Goal: Transaction & Acquisition: Obtain resource

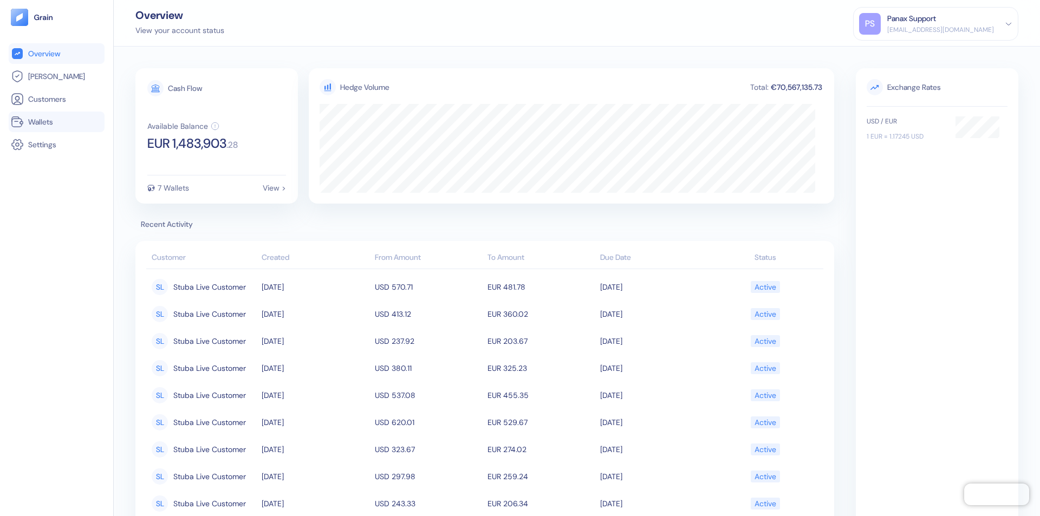
click at [56, 122] on link "Wallets" at bounding box center [57, 121] width 92 height 13
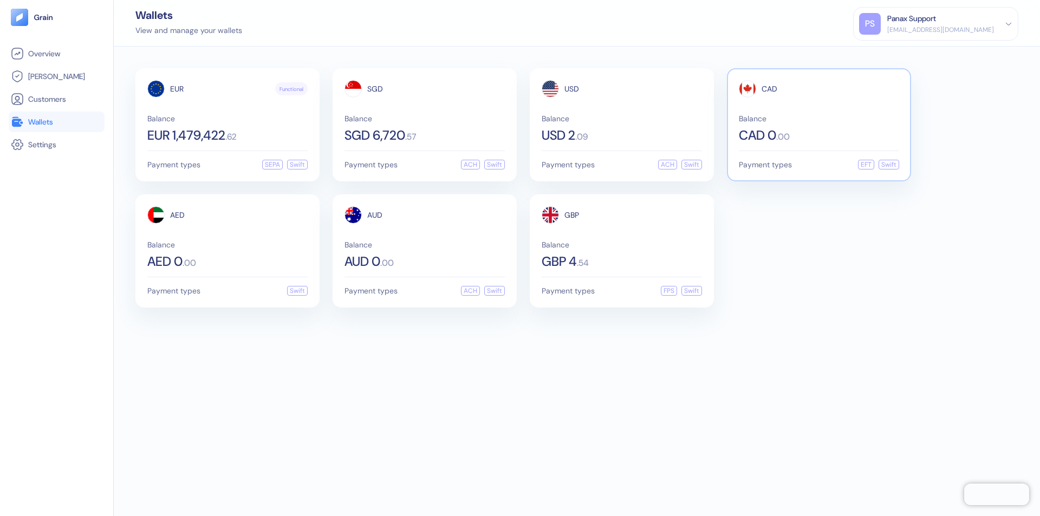
click at [769, 89] on span "CAD" at bounding box center [770, 89] width 16 height 8
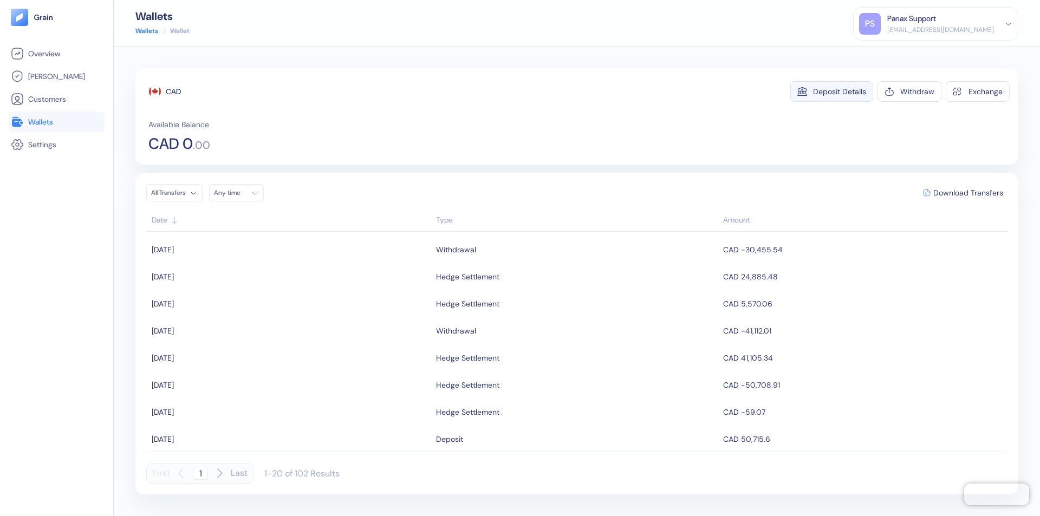
click at [840, 92] on div "Deposit Details" at bounding box center [839, 92] width 53 height 8
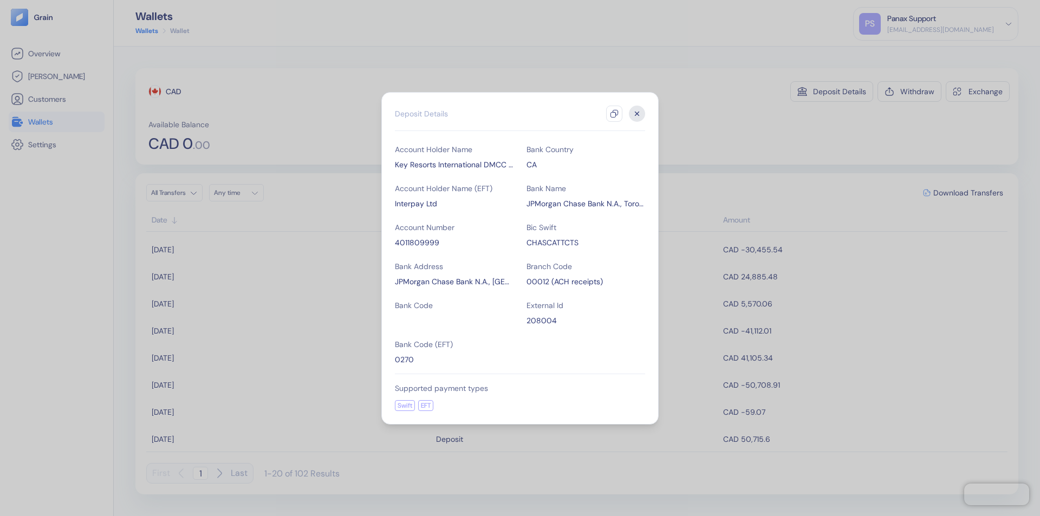
click at [614, 114] on icon "button" at bounding box center [614, 113] width 9 height 9
click at [637, 114] on icon "button" at bounding box center [638, 114] width 4 height 4
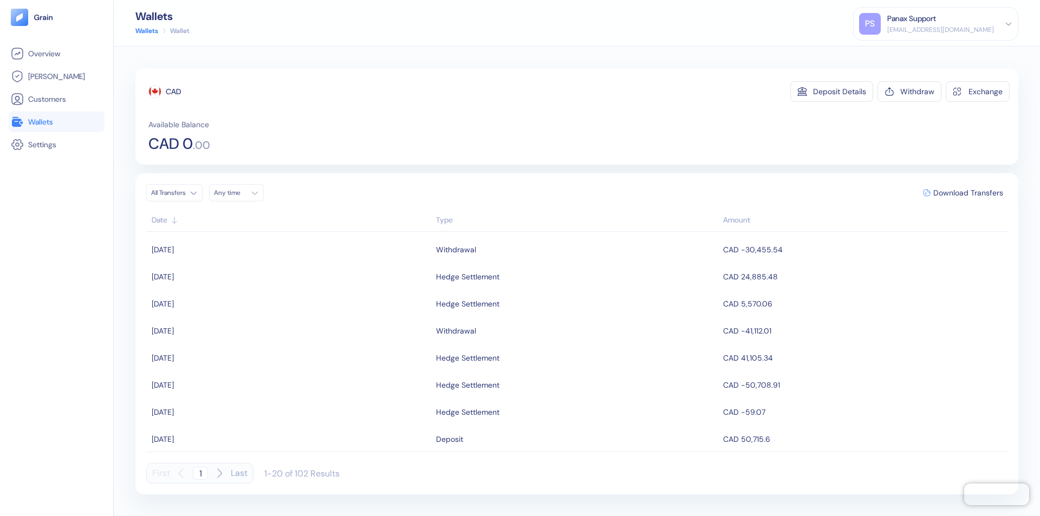
click at [239, 193] on div "Any time" at bounding box center [230, 193] width 33 height 9
click at [290, 294] on button "23" at bounding box center [290, 294] width 13 height 13
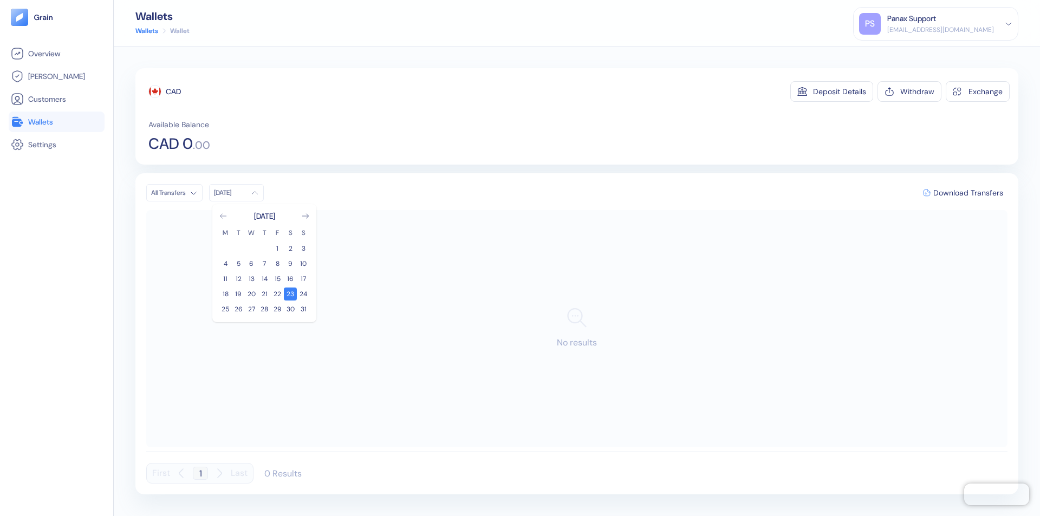
click at [223, 216] on icon "Go to previous month" at bounding box center [223, 216] width 6 height 4
click at [264, 294] on button "24" at bounding box center [264, 294] width 13 height 13
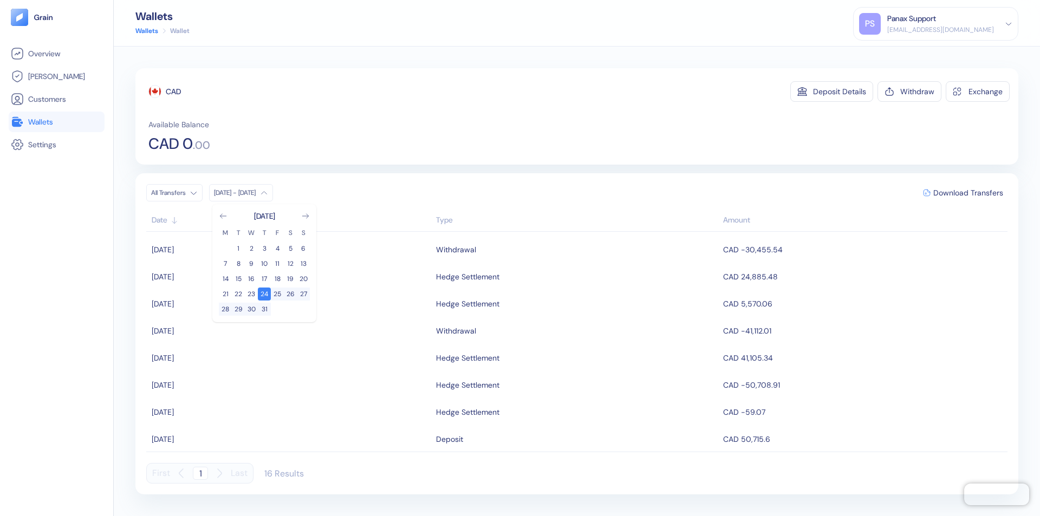
click at [173, 92] on div "CAD" at bounding box center [173, 91] width 15 height 11
click at [968, 193] on span "Download Transfers" at bounding box center [969, 193] width 70 height 8
click at [56, 122] on link "Wallets" at bounding box center [57, 121] width 92 height 13
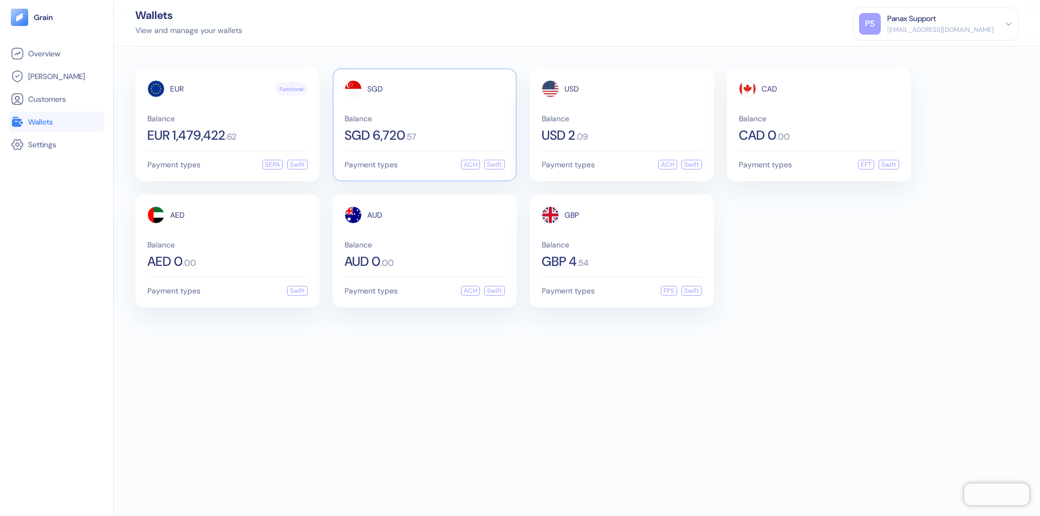
click at [375, 89] on span "SGD" at bounding box center [375, 89] width 16 height 8
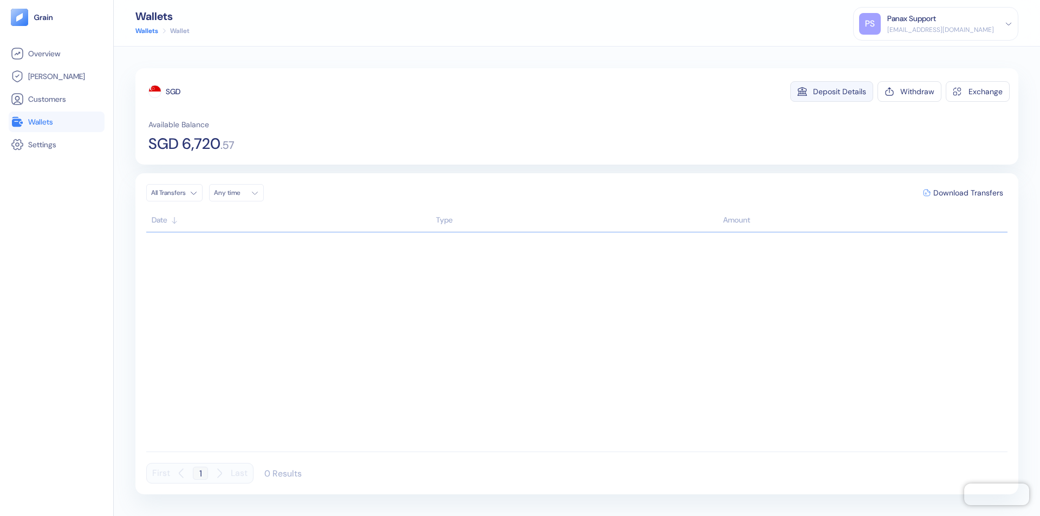
click at [840, 92] on div "Deposit Details" at bounding box center [839, 92] width 53 height 8
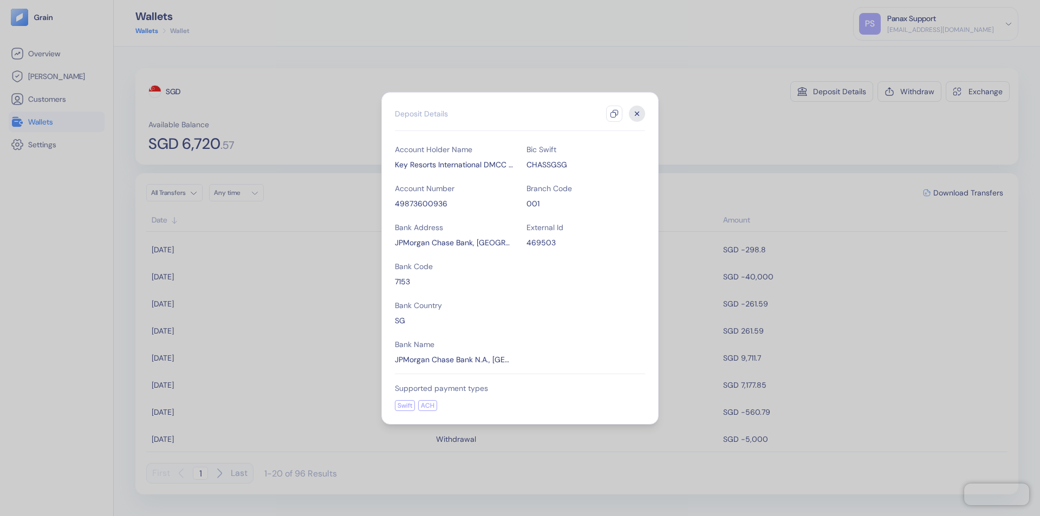
click at [614, 114] on icon "button" at bounding box center [614, 113] width 9 height 9
click at [637, 114] on icon "button" at bounding box center [638, 114] width 4 height 4
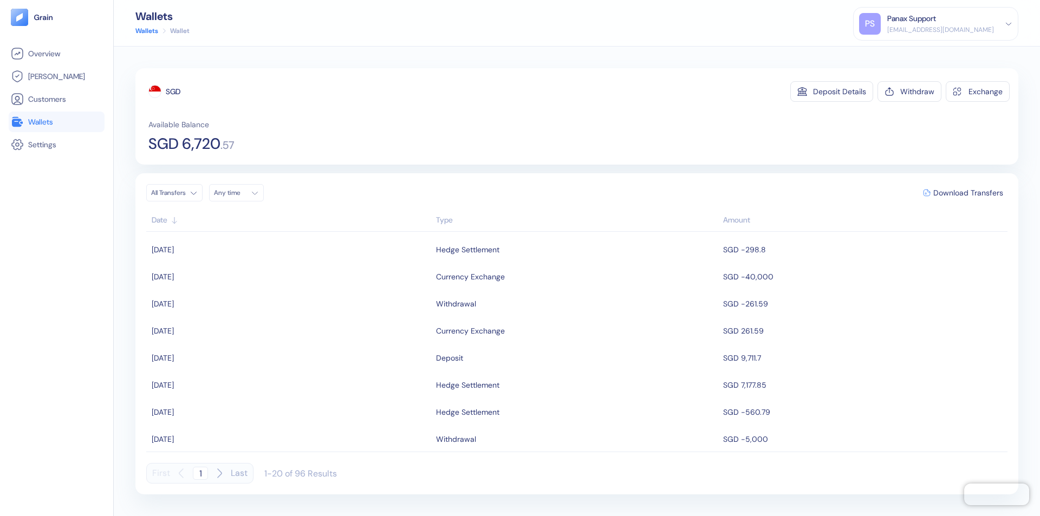
click at [239, 193] on div "Any time" at bounding box center [230, 193] width 33 height 9
click at [290, 294] on button "23" at bounding box center [290, 294] width 13 height 13
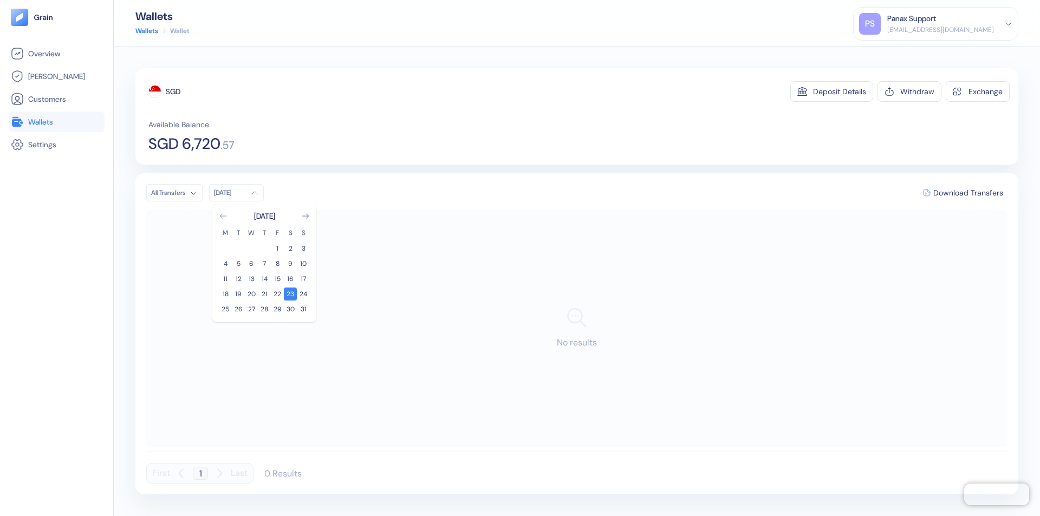
click at [223, 216] on icon "Go to previous month" at bounding box center [223, 216] width 6 height 4
click at [264, 294] on button "24" at bounding box center [264, 294] width 13 height 13
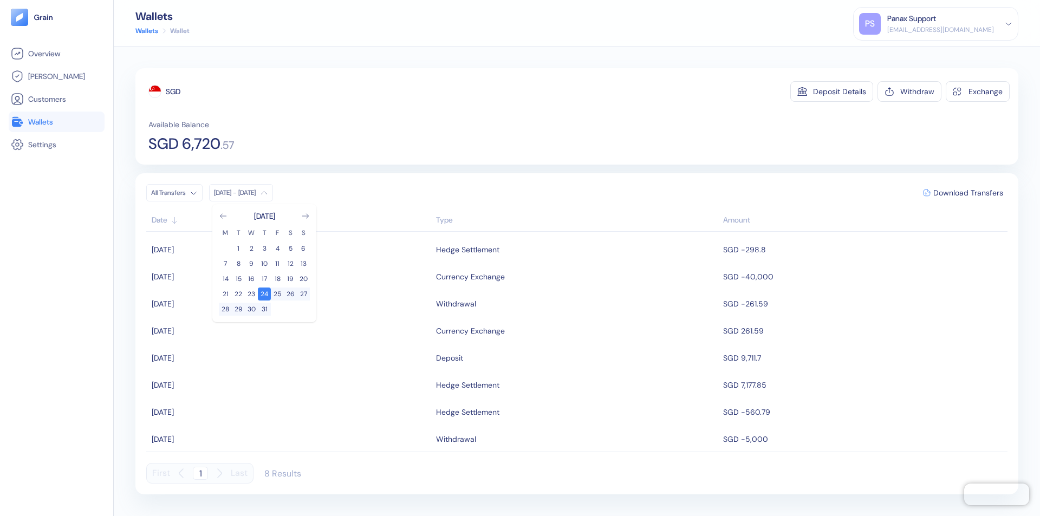
click at [173, 92] on div "SGD" at bounding box center [173, 91] width 15 height 11
click at [968, 193] on span "Download Transfers" at bounding box center [969, 193] width 70 height 8
click at [56, 122] on link "Wallets" at bounding box center [57, 121] width 92 height 13
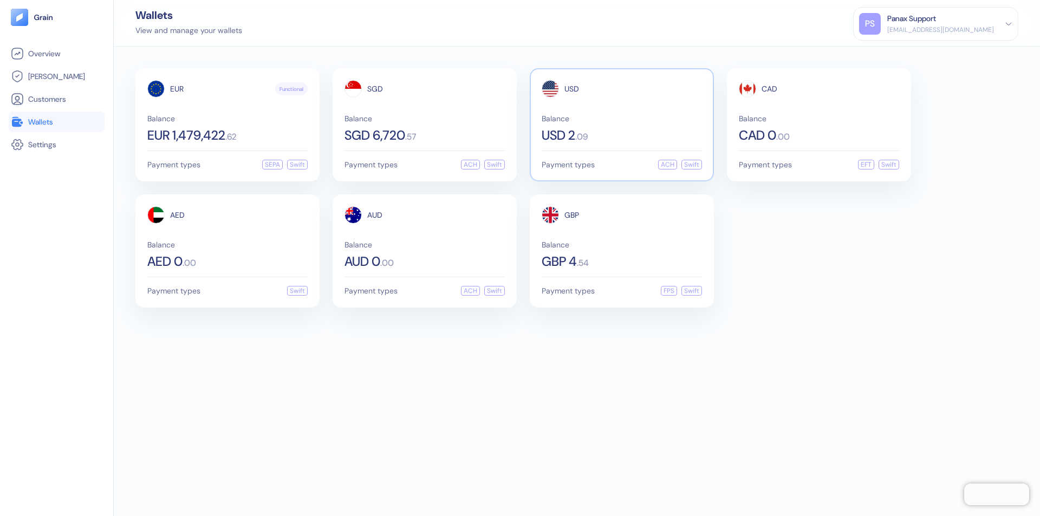
click at [572, 89] on span "USD" at bounding box center [572, 89] width 15 height 8
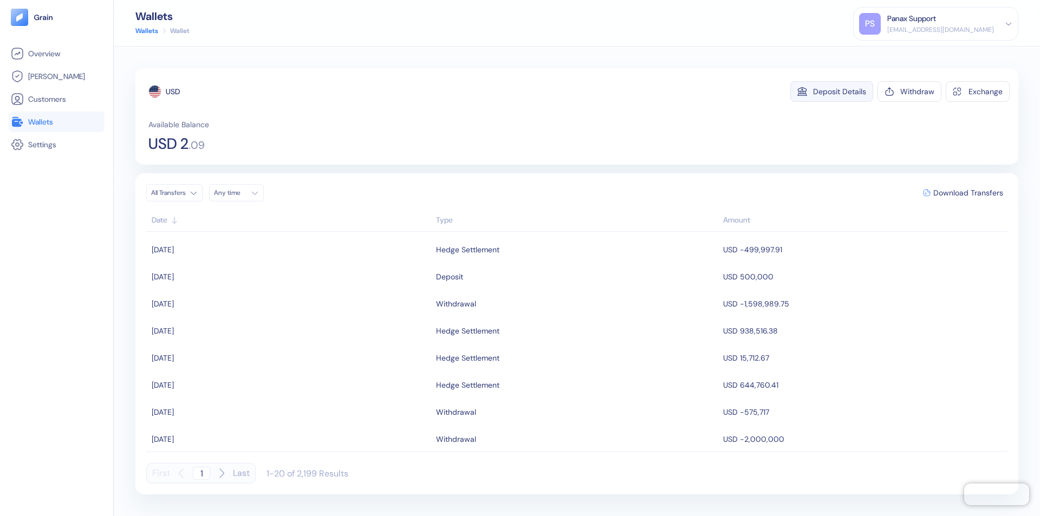
click at [840, 92] on div "Deposit Details" at bounding box center [839, 92] width 53 height 8
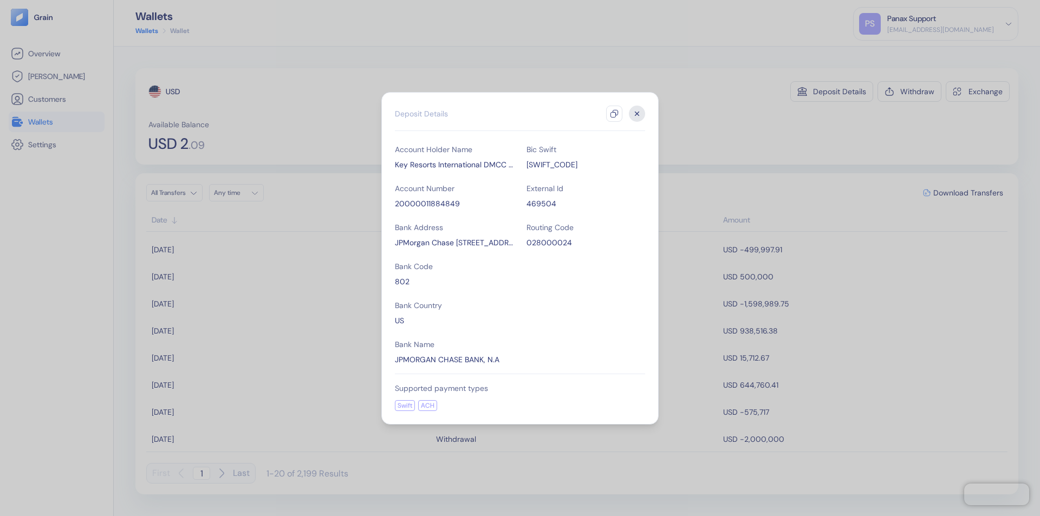
click at [614, 114] on icon "button" at bounding box center [614, 113] width 9 height 9
click at [637, 114] on icon "button" at bounding box center [638, 114] width 4 height 4
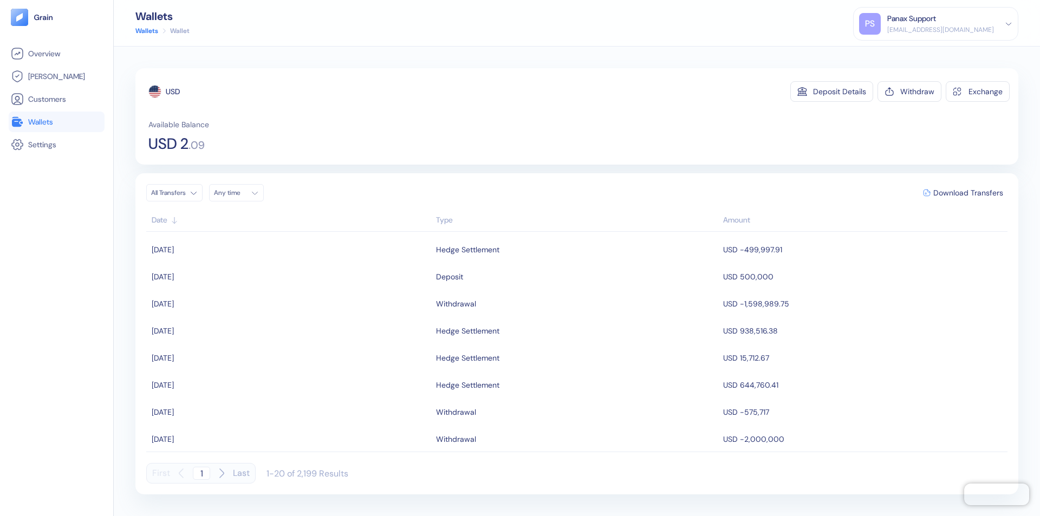
click at [239, 193] on div "Any time" at bounding box center [230, 193] width 33 height 9
click at [290, 294] on button "23" at bounding box center [290, 294] width 13 height 13
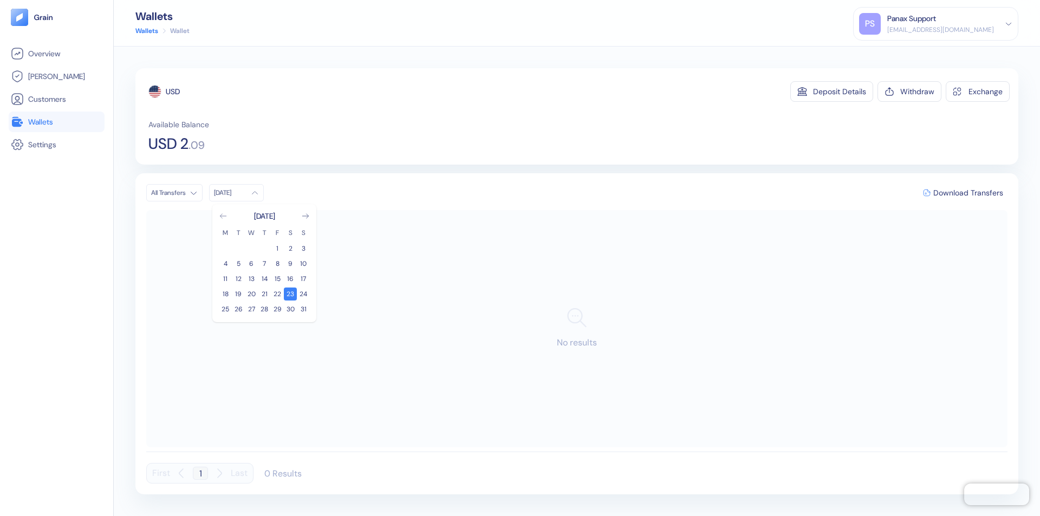
click at [223, 216] on icon "Go to previous month" at bounding box center [223, 216] width 6 height 4
click at [264, 294] on button "24" at bounding box center [264, 294] width 13 height 13
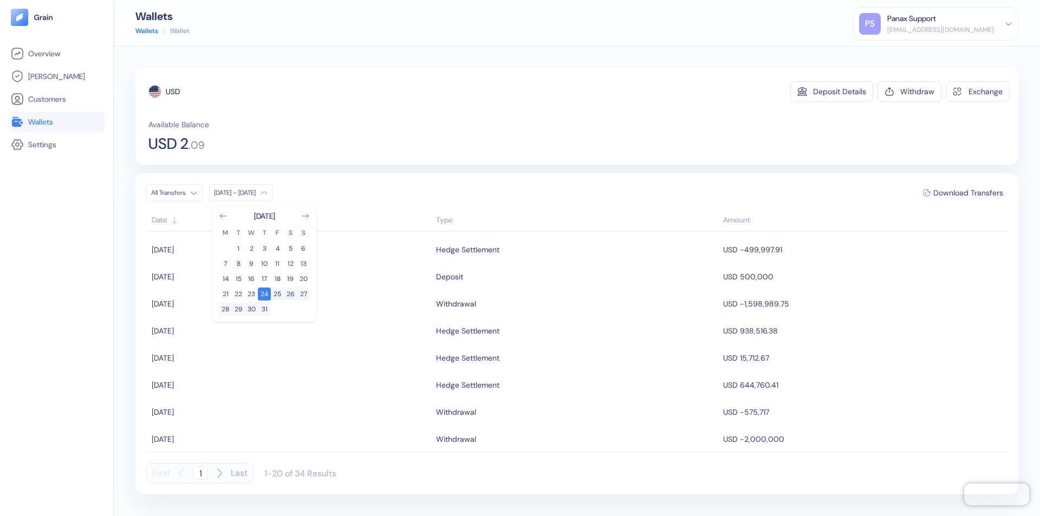
click at [173, 92] on div "USD" at bounding box center [173, 91] width 14 height 11
click at [968, 193] on span "Download Transfers" at bounding box center [969, 193] width 70 height 8
click at [56, 122] on link "Wallets" at bounding box center [57, 121] width 92 height 13
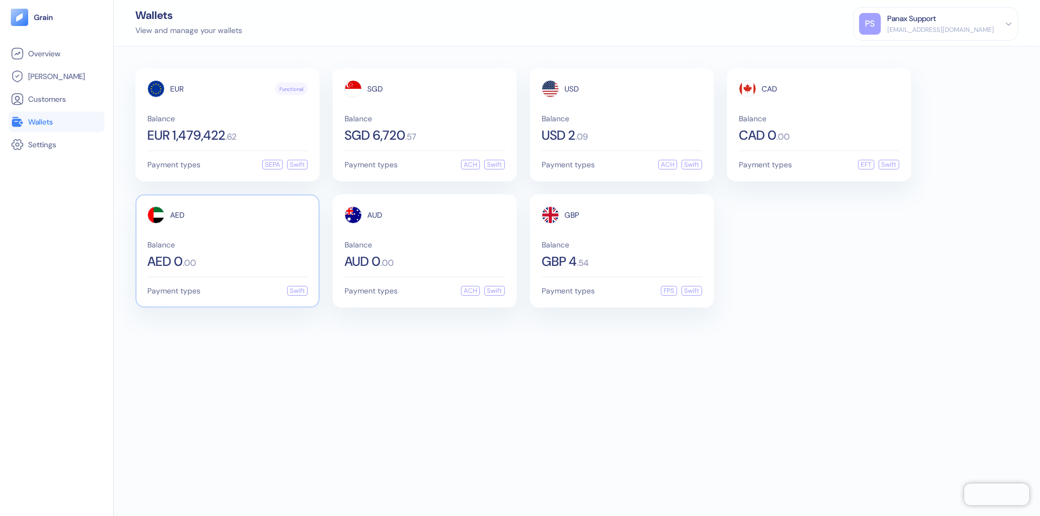
click at [177, 215] on span "AED" at bounding box center [177, 215] width 15 height 8
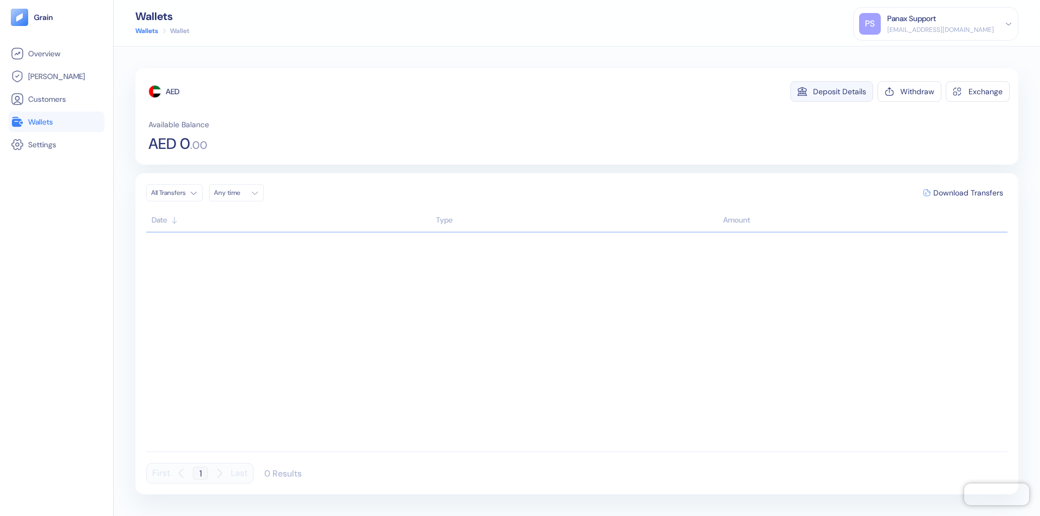
click at [840, 92] on div "Deposit Details" at bounding box center [839, 92] width 53 height 8
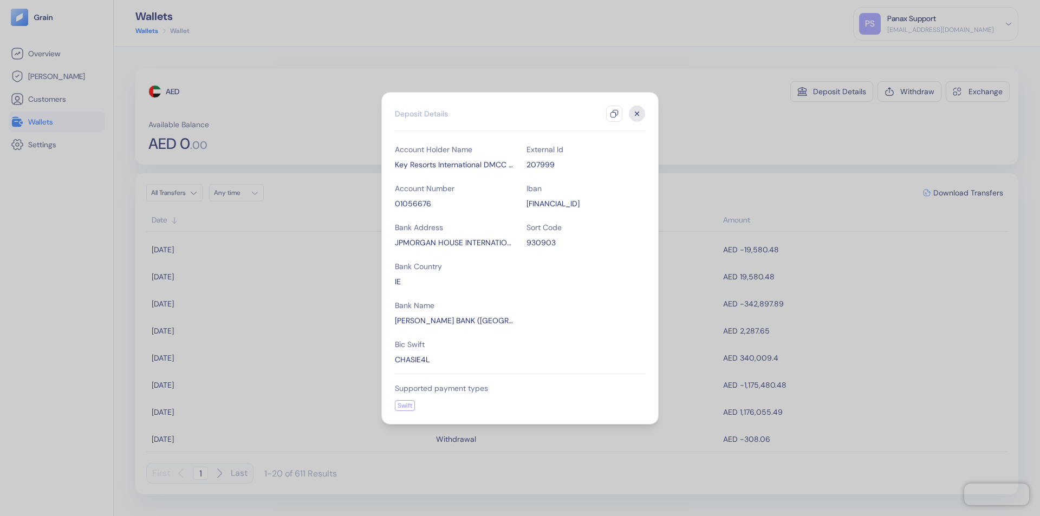
click at [614, 114] on icon "button" at bounding box center [614, 113] width 9 height 9
click at [637, 114] on icon "button" at bounding box center [638, 114] width 4 height 4
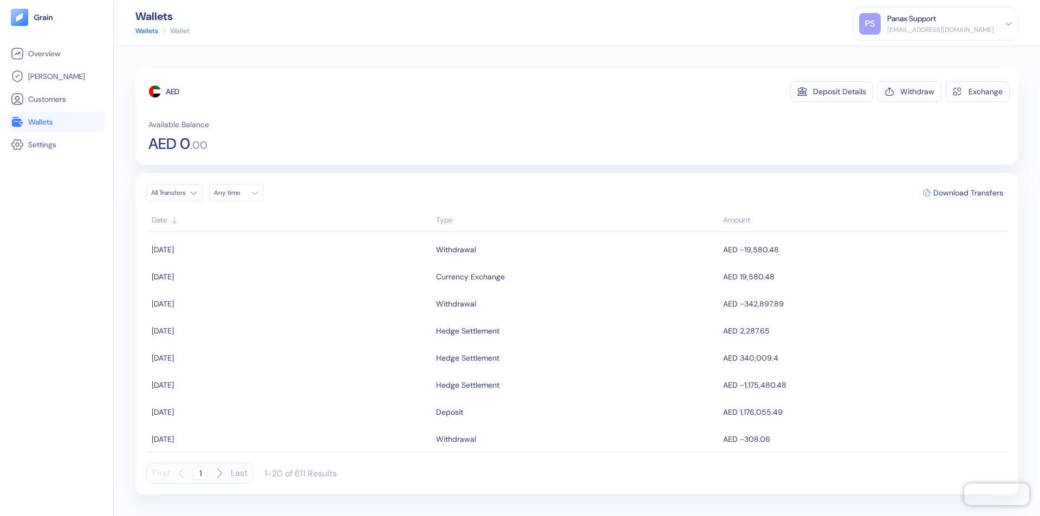
click at [239, 193] on div "Any time" at bounding box center [230, 193] width 33 height 9
click at [290, 294] on button "23" at bounding box center [290, 294] width 13 height 13
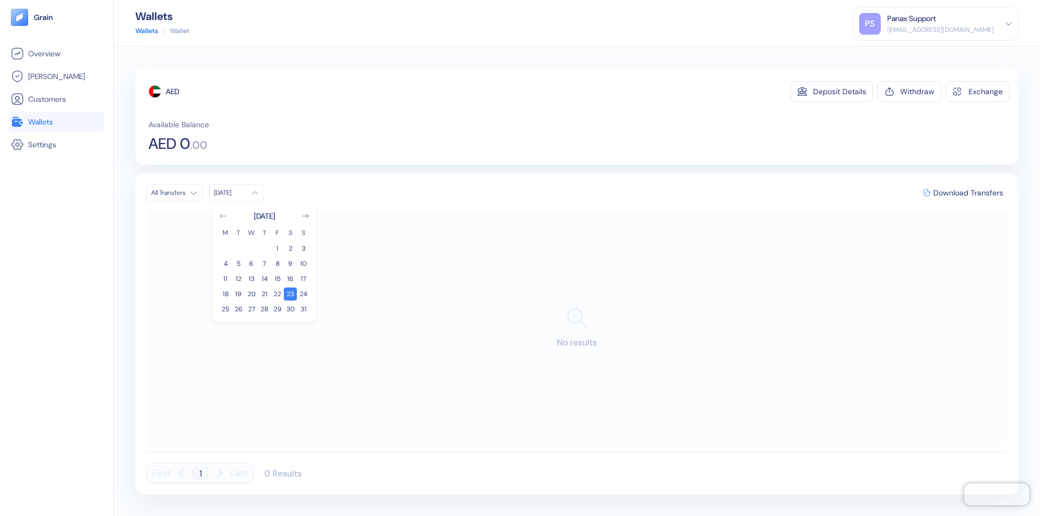
click at [223, 216] on icon "Go to previous month" at bounding box center [223, 216] width 6 height 4
click at [264, 294] on button "24" at bounding box center [264, 294] width 13 height 13
click at [173, 92] on div "AED" at bounding box center [173, 91] width 14 height 11
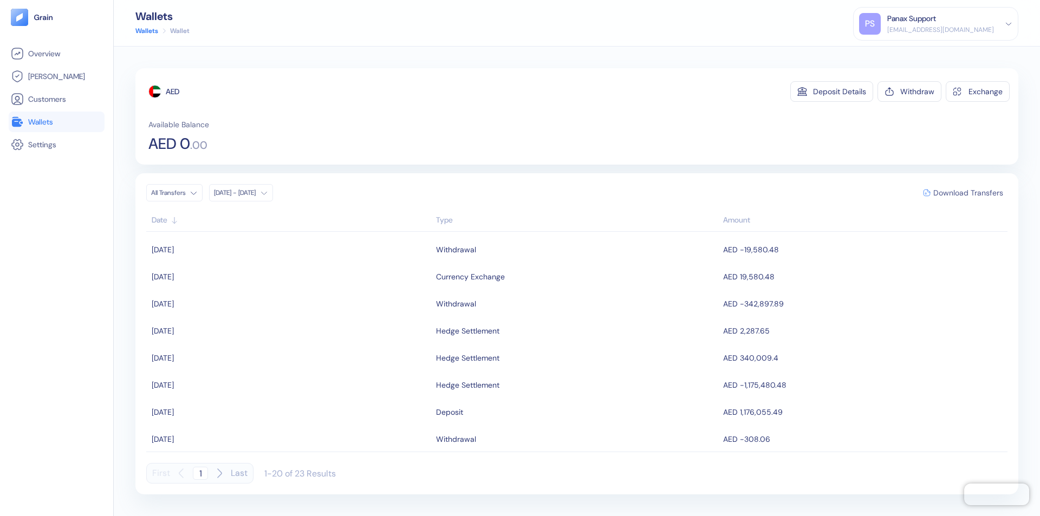
click at [968, 193] on span "Download Transfers" at bounding box center [969, 193] width 70 height 8
click at [56, 122] on link "Wallets" at bounding box center [57, 121] width 92 height 13
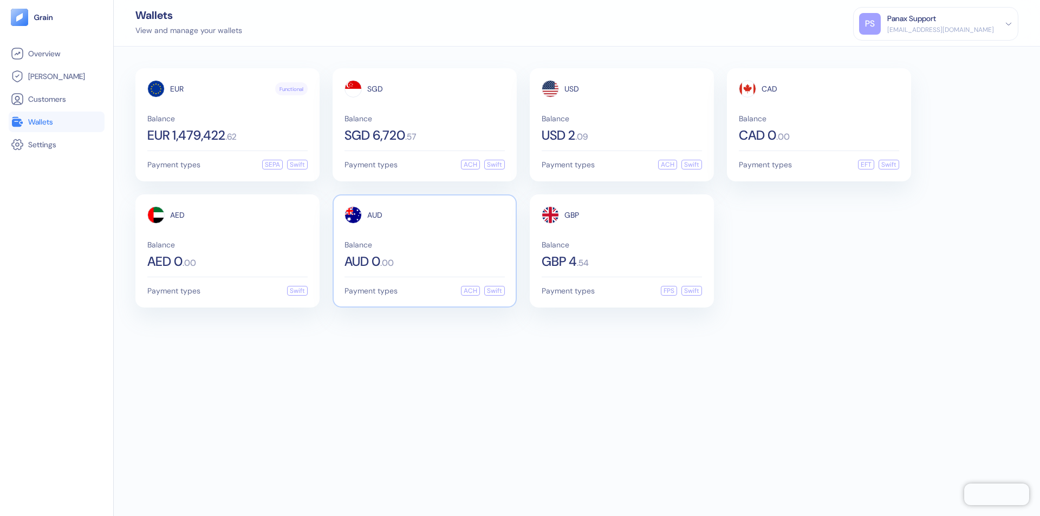
click at [375, 215] on span "AUD" at bounding box center [374, 215] width 15 height 8
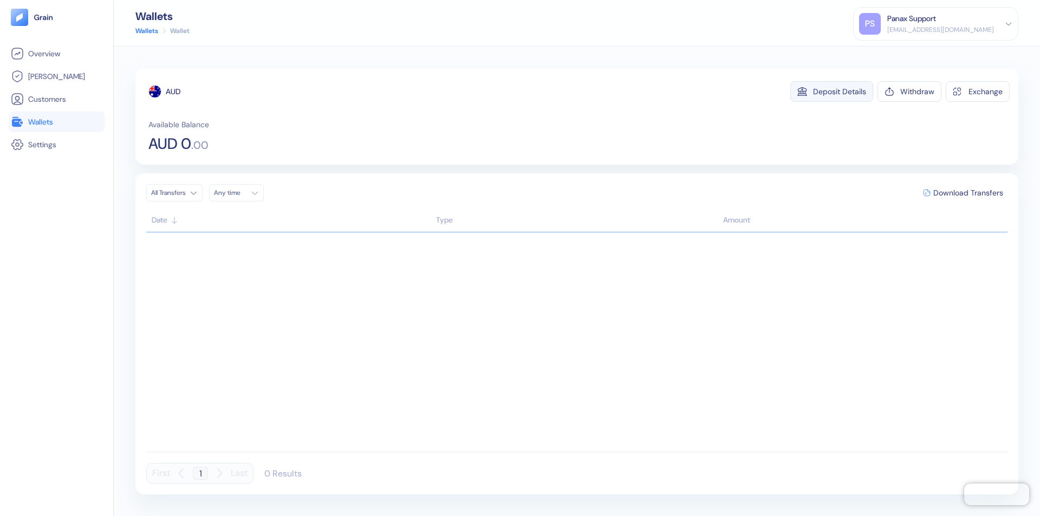
click at [840, 92] on div "Deposit Details" at bounding box center [839, 92] width 53 height 8
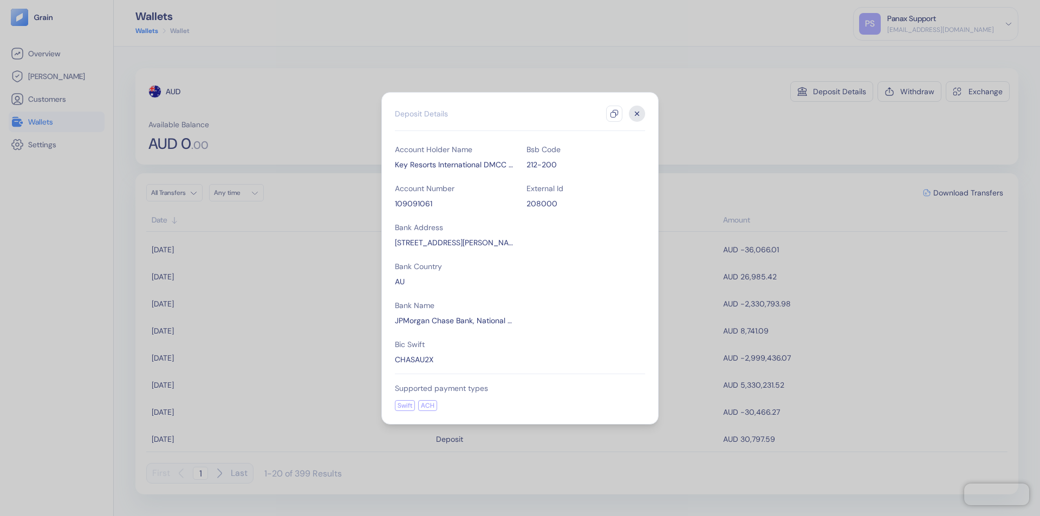
click at [614, 114] on icon "button" at bounding box center [614, 113] width 9 height 9
click at [637, 114] on icon "button" at bounding box center [638, 114] width 4 height 4
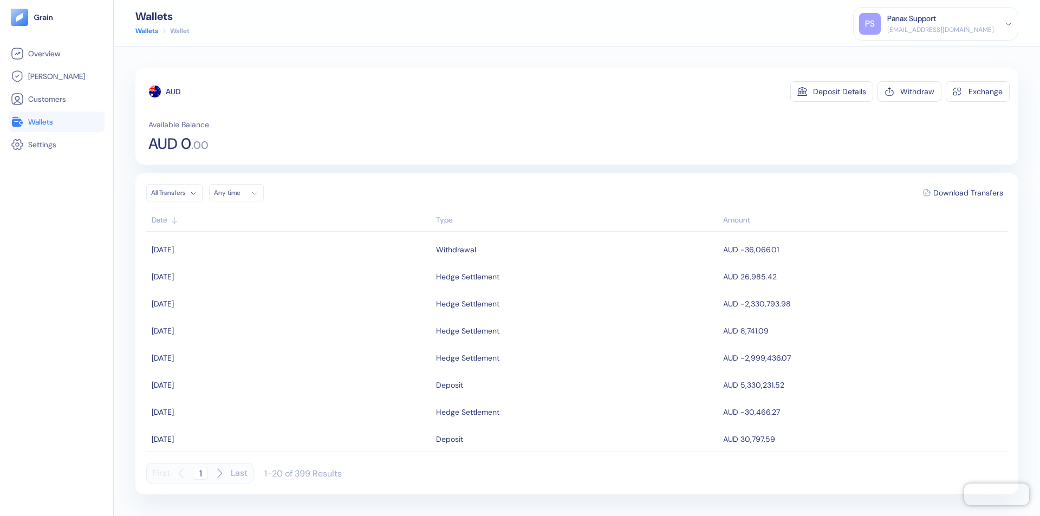
click at [239, 193] on div "Any time" at bounding box center [230, 193] width 33 height 9
click at [290, 294] on button "23" at bounding box center [290, 294] width 13 height 13
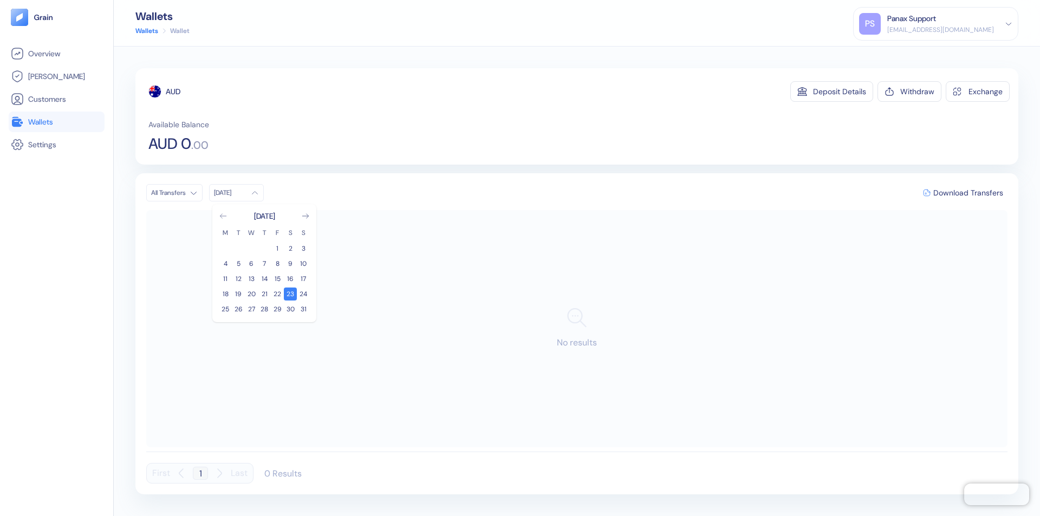
click at [223, 216] on icon "Go to previous month" at bounding box center [223, 216] width 6 height 4
click at [264, 294] on button "24" at bounding box center [264, 294] width 13 height 13
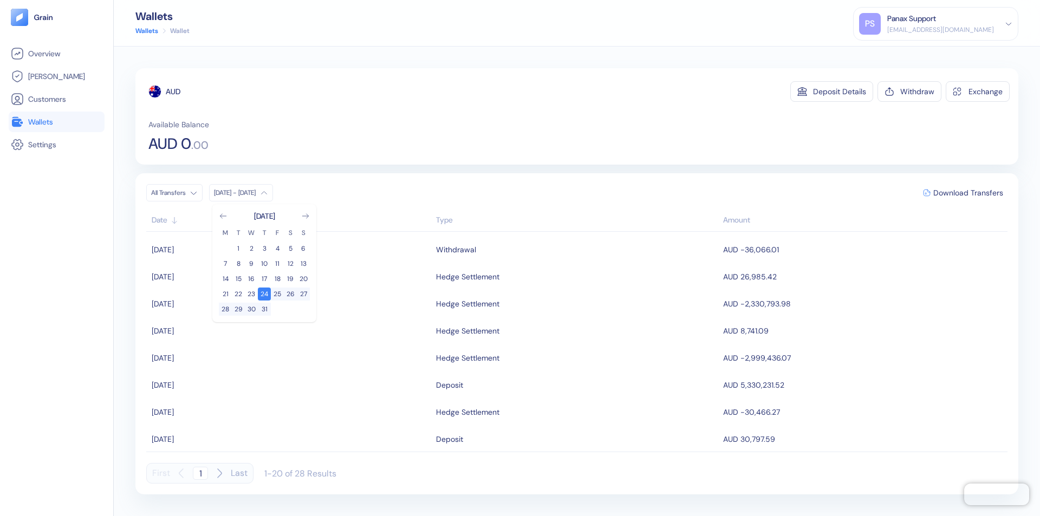
click at [173, 92] on div "AUD" at bounding box center [173, 91] width 15 height 11
click at [968, 193] on span "Download Transfers" at bounding box center [969, 193] width 70 height 8
click at [56, 122] on link "Wallets" at bounding box center [57, 121] width 92 height 13
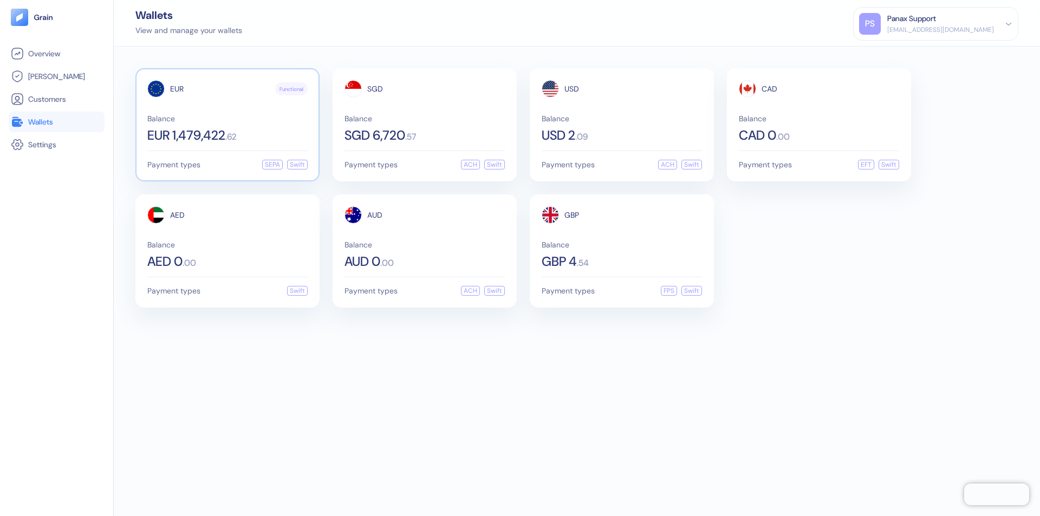
click at [177, 89] on span "EUR" at bounding box center [177, 89] width 14 height 8
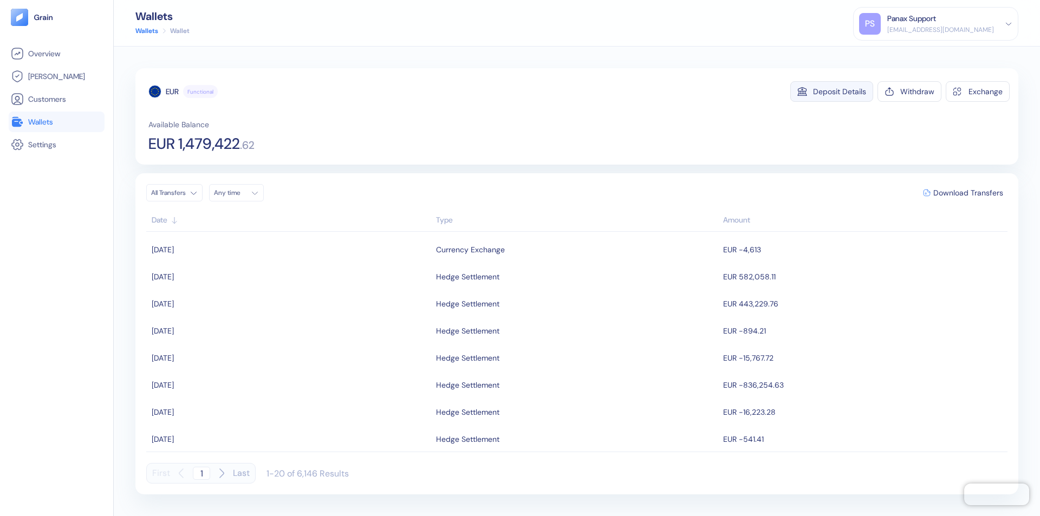
click at [840, 92] on div "Deposit Details" at bounding box center [839, 92] width 53 height 8
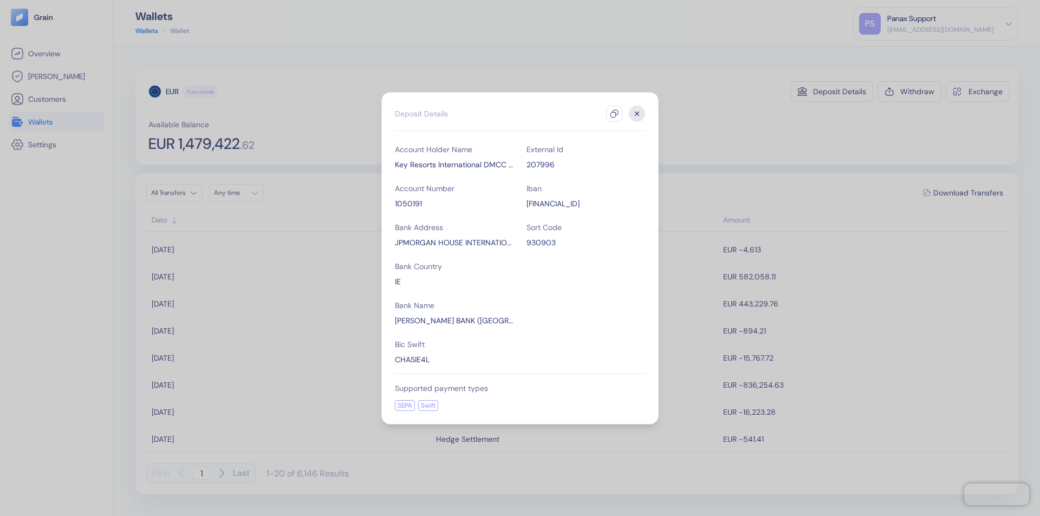
click at [614, 114] on icon "button" at bounding box center [614, 113] width 9 height 9
click at [637, 114] on icon "button" at bounding box center [638, 114] width 4 height 4
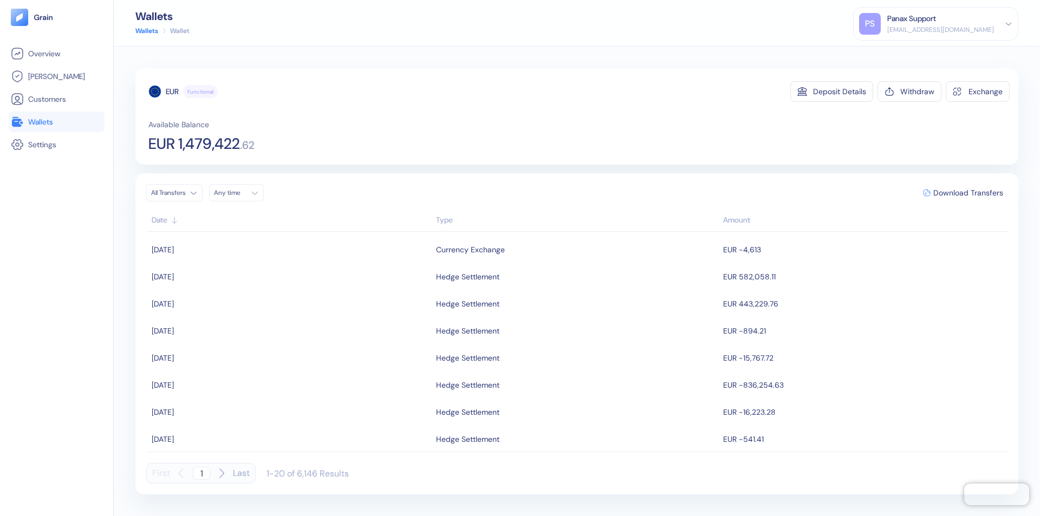
click at [239, 193] on div "Any time" at bounding box center [230, 193] width 33 height 9
click at [290, 294] on button "23" at bounding box center [290, 294] width 13 height 13
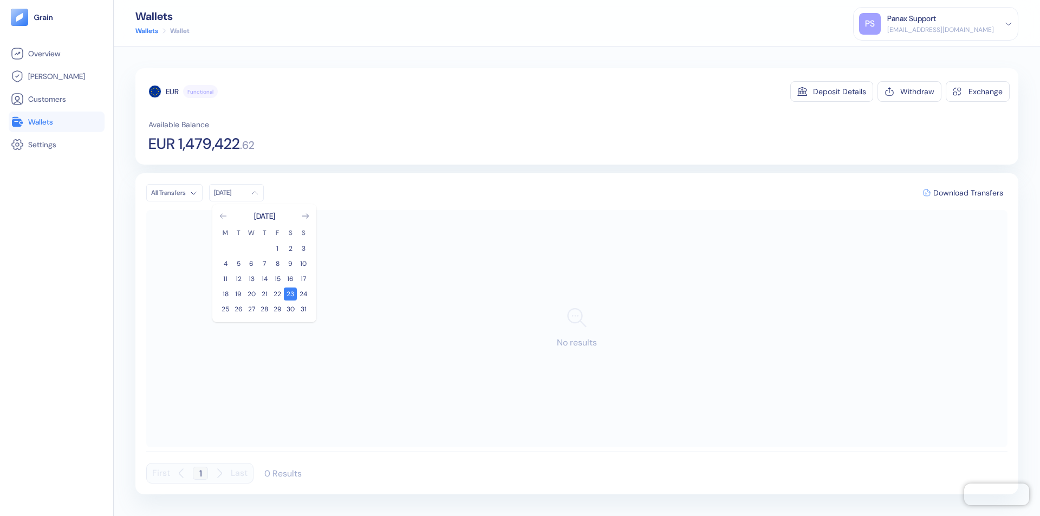
click at [223, 216] on icon "Go to previous month" at bounding box center [223, 216] width 6 height 4
click at [264, 294] on button "24" at bounding box center [264, 294] width 13 height 13
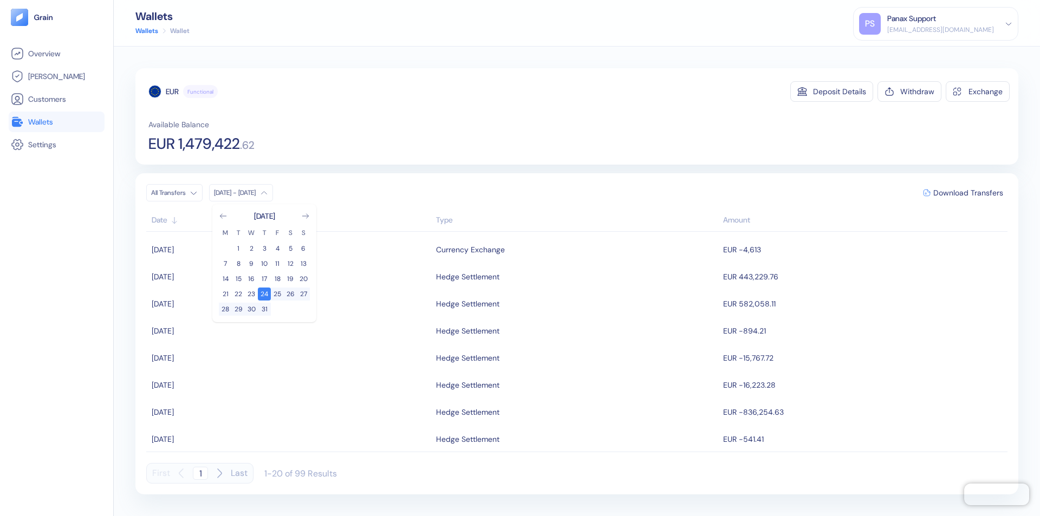
click at [172, 92] on div "EUR" at bounding box center [172, 91] width 13 height 11
click at [968, 193] on span "Download Transfers" at bounding box center [969, 193] width 70 height 8
click at [56, 122] on link "Wallets" at bounding box center [57, 121] width 92 height 13
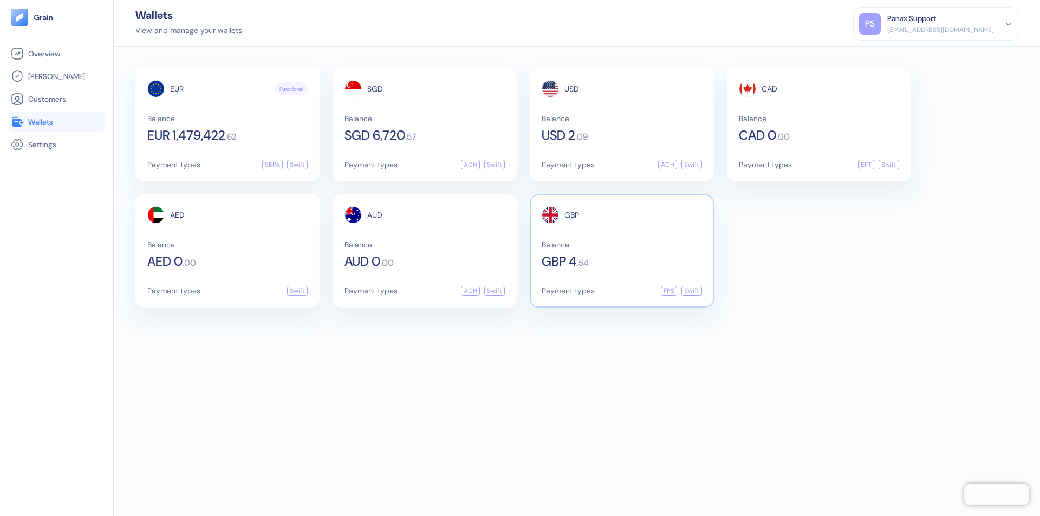
click at [572, 215] on span "GBP" at bounding box center [572, 215] width 15 height 8
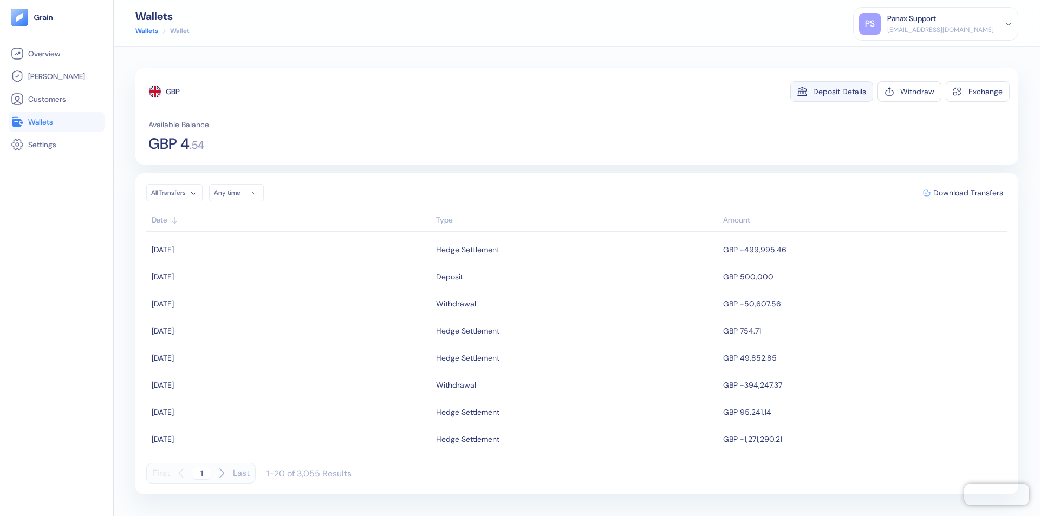
click at [840, 92] on div "Deposit Details" at bounding box center [839, 92] width 53 height 8
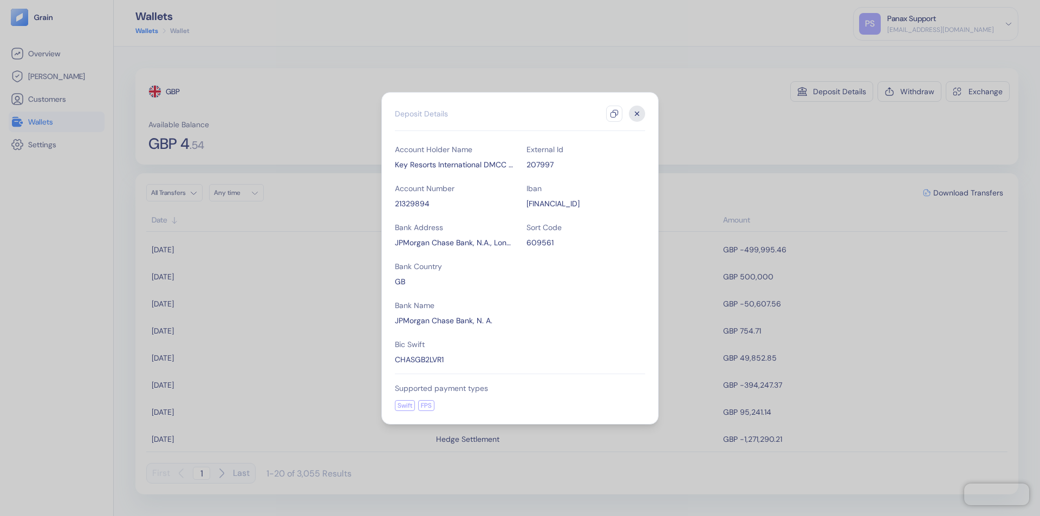
click at [614, 114] on icon "button" at bounding box center [614, 113] width 9 height 9
click at [637, 114] on icon "button" at bounding box center [638, 114] width 4 height 4
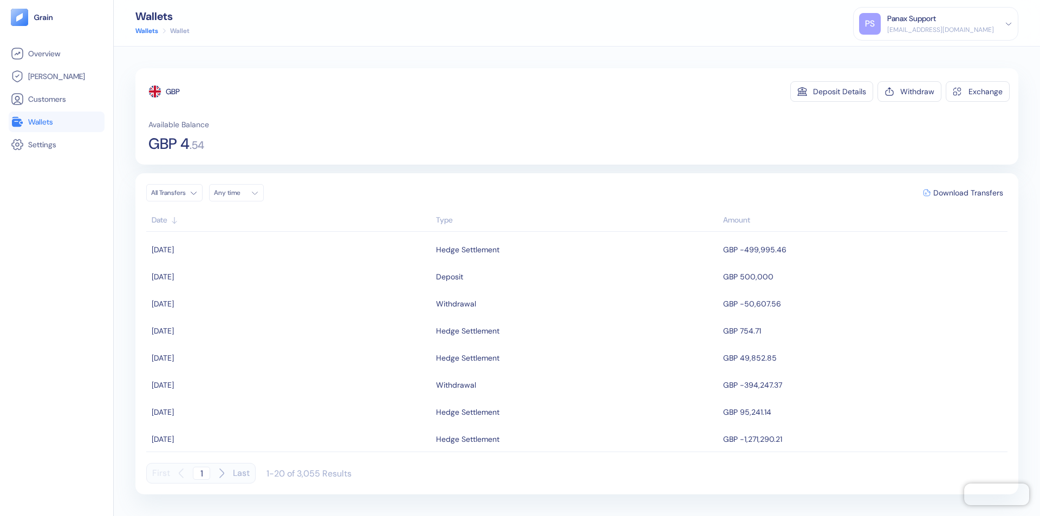
click at [239, 193] on div "Any time" at bounding box center [230, 193] width 33 height 9
click at [290, 294] on button "23" at bounding box center [290, 294] width 13 height 13
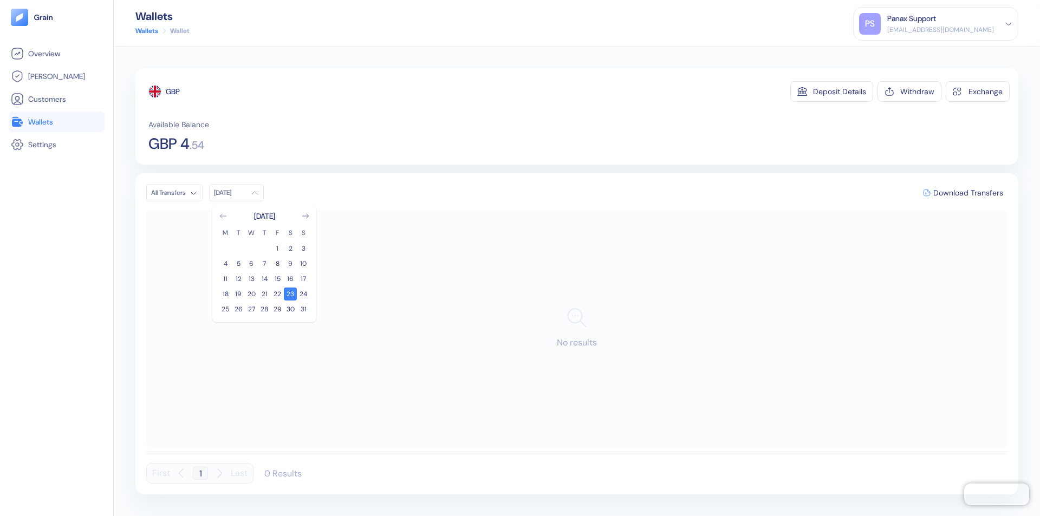
click at [223, 216] on icon "Go to previous month" at bounding box center [223, 216] width 6 height 4
click at [264, 294] on button "24" at bounding box center [264, 294] width 13 height 13
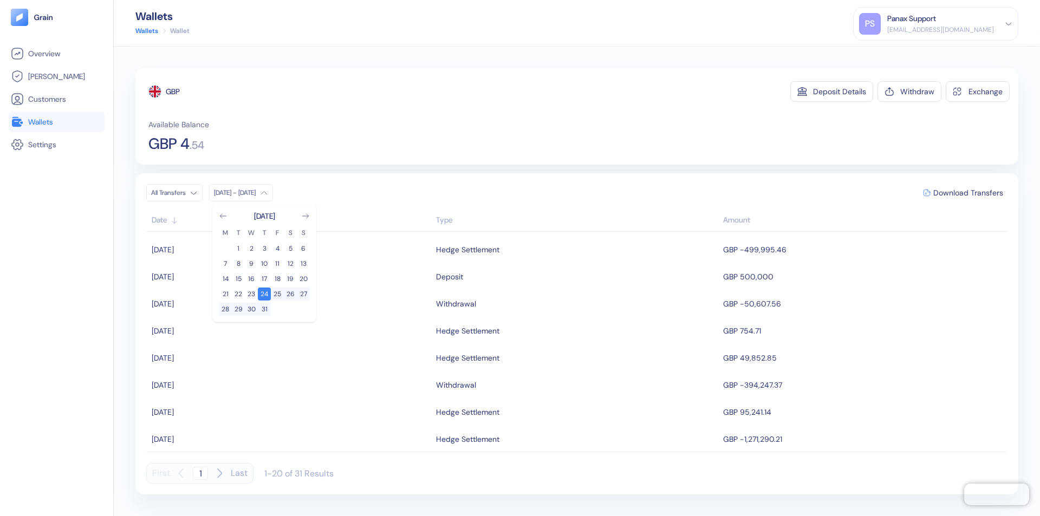
click at [173, 92] on div "GBP" at bounding box center [173, 91] width 14 height 11
click at [968, 193] on span "Download Transfers" at bounding box center [969, 193] width 70 height 8
click at [936, 24] on div "Panax Support" at bounding box center [912, 18] width 49 height 11
click at [903, 54] on div "Sign Out" at bounding box center [888, 53] width 30 height 11
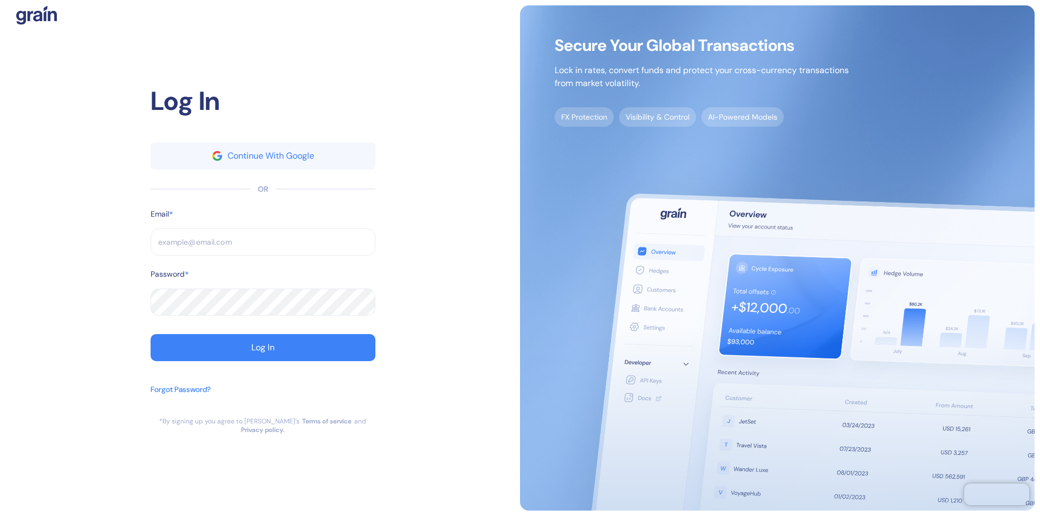
click at [263, 247] on input "text" at bounding box center [263, 242] width 225 height 27
type input "[EMAIL_ADDRESS][DOMAIN_NAME]"
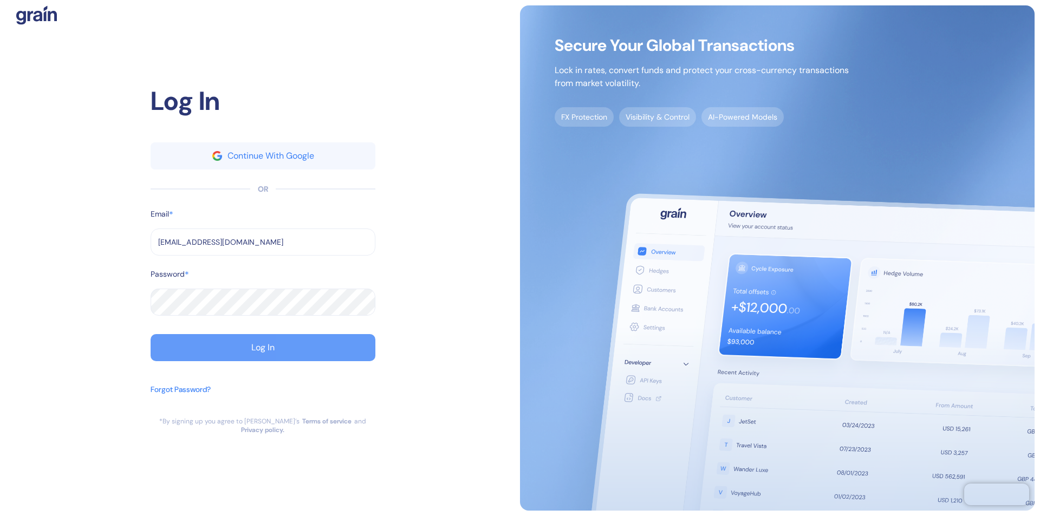
click at [263, 352] on div "Log In" at bounding box center [262, 348] width 23 height 9
